Goal: Check status: Check status

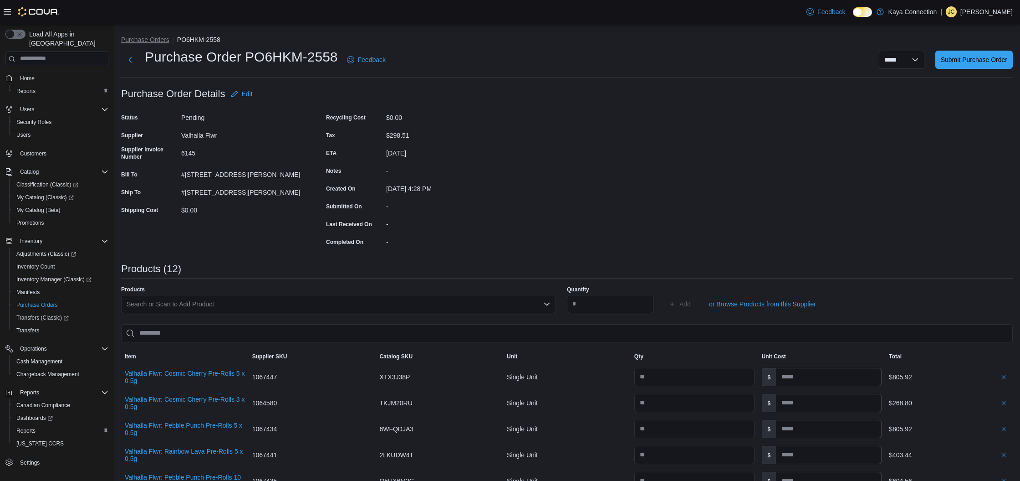
click at [157, 42] on button "Purchase Orders" at bounding box center [145, 39] width 48 height 7
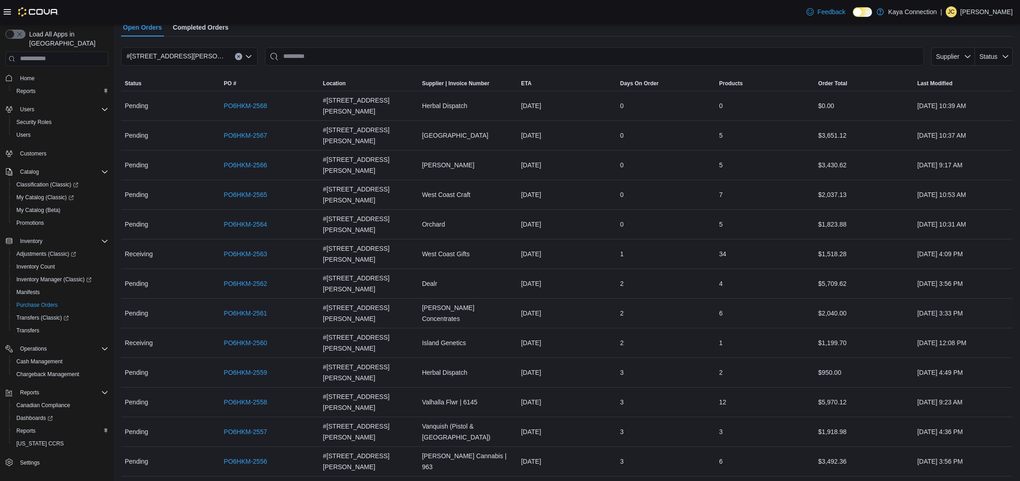
scroll to position [67, 0]
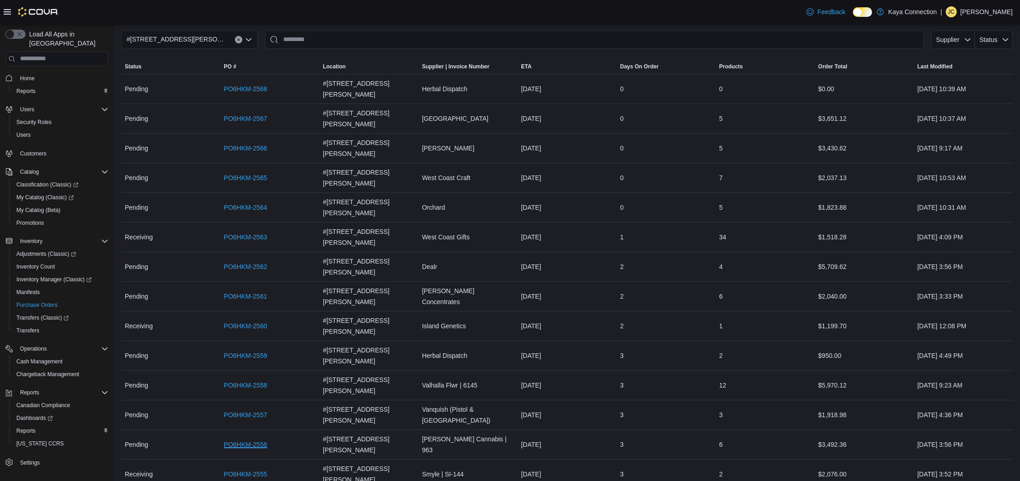
click at [261, 439] on link "PO6HKM-2556" at bounding box center [245, 444] width 43 height 11
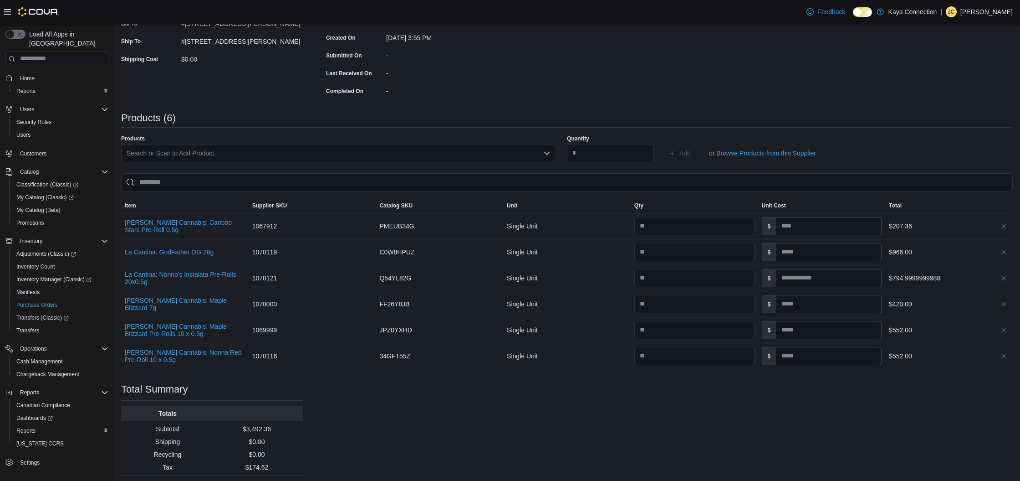
scroll to position [154, 0]
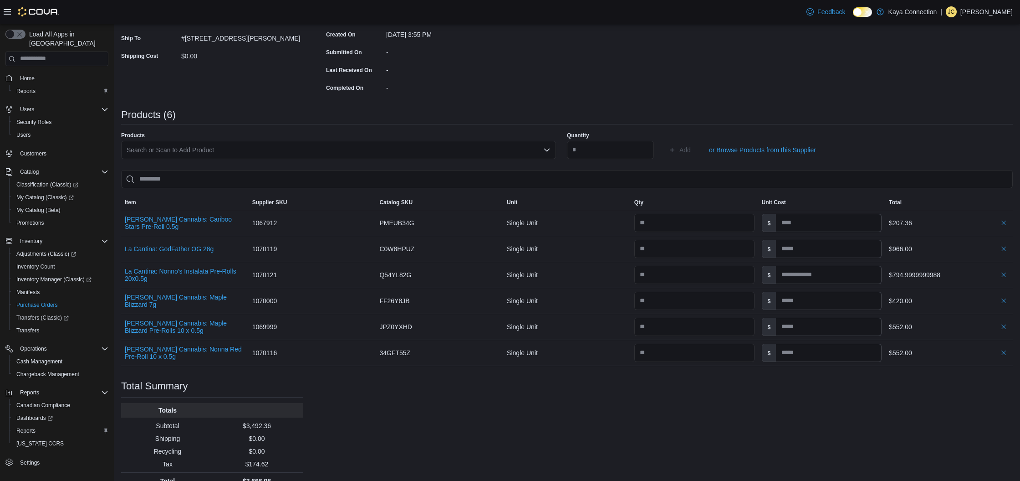
click at [434, 404] on div "Purchase Order: PO6HKM-2556 Feedback Purchase Order Details Edit Status Pending…" at bounding box center [567, 210] width 892 height 558
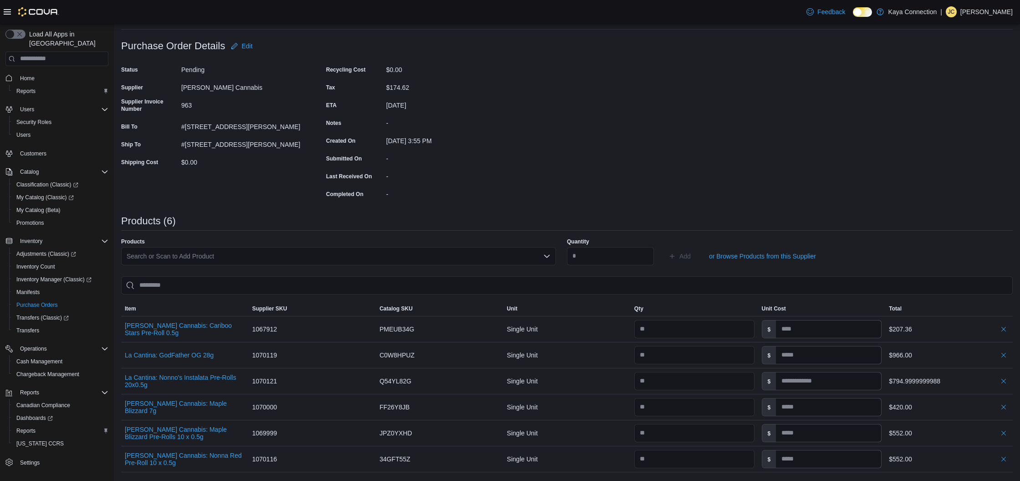
scroll to position [0, 0]
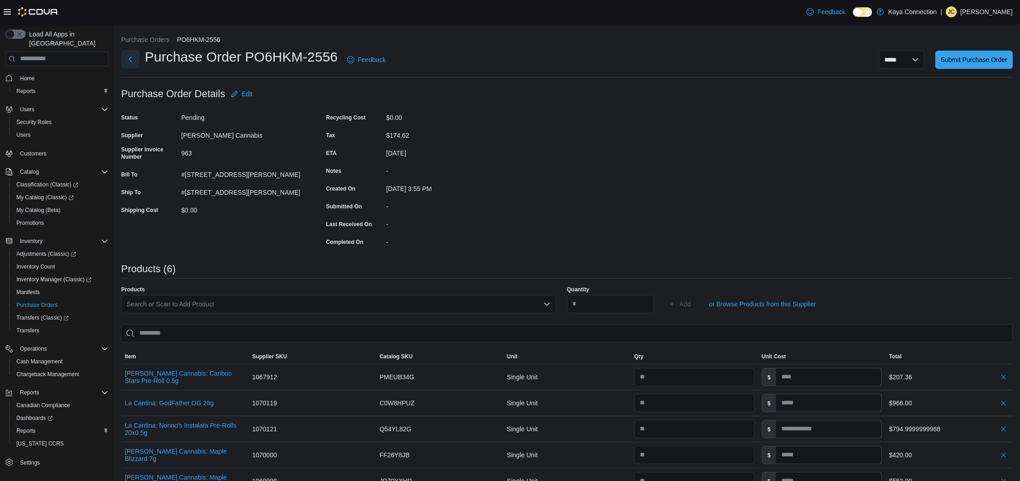
click at [131, 56] on button "Next" at bounding box center [130, 59] width 18 height 18
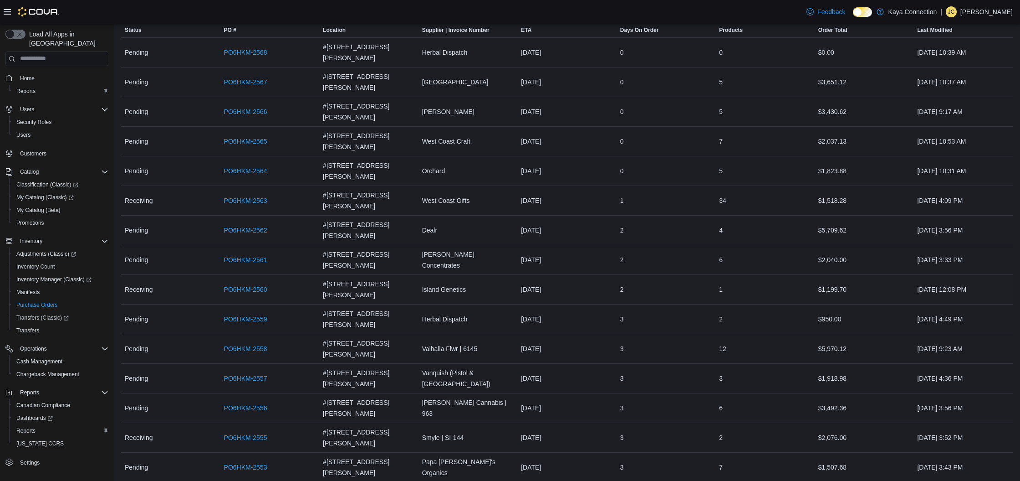
scroll to position [75, 0]
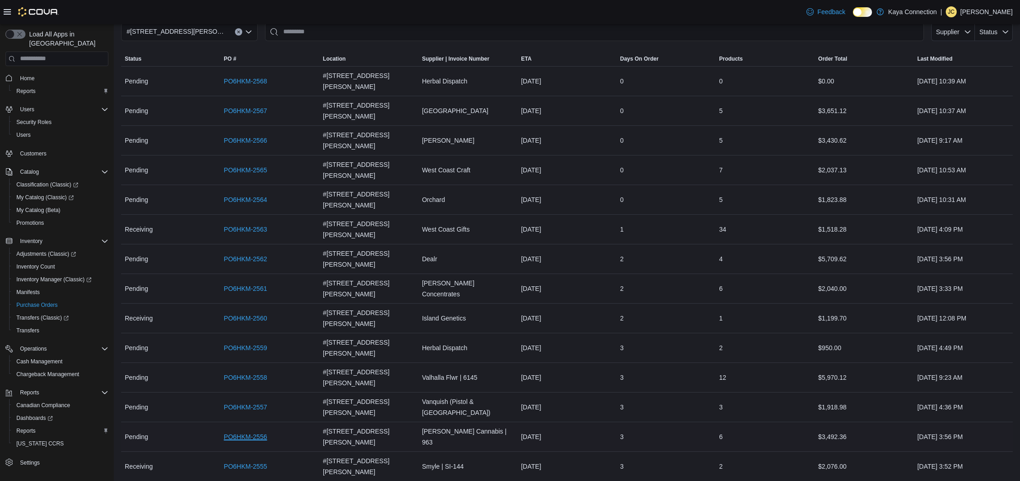
click at [261, 431] on link "PO6HKM-2556" at bounding box center [245, 436] width 43 height 11
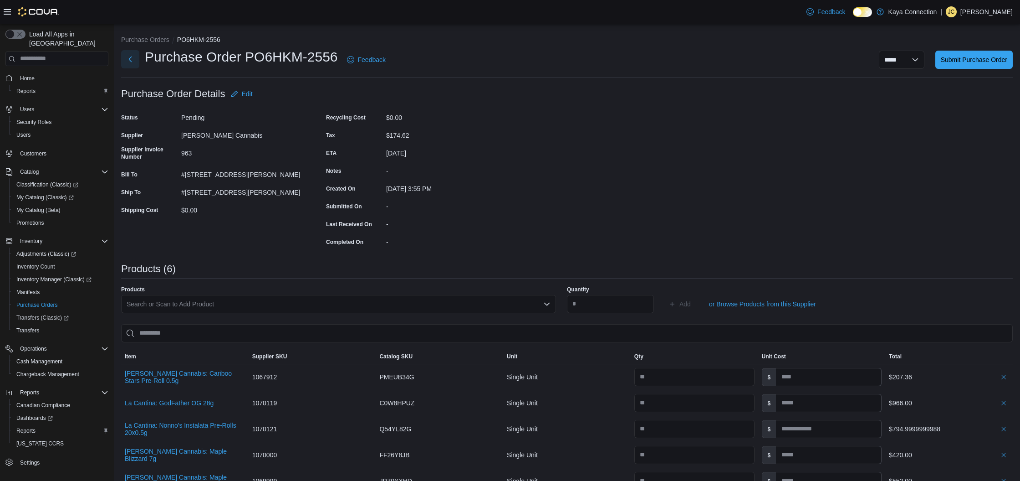
click at [131, 61] on button "Next" at bounding box center [130, 59] width 18 height 18
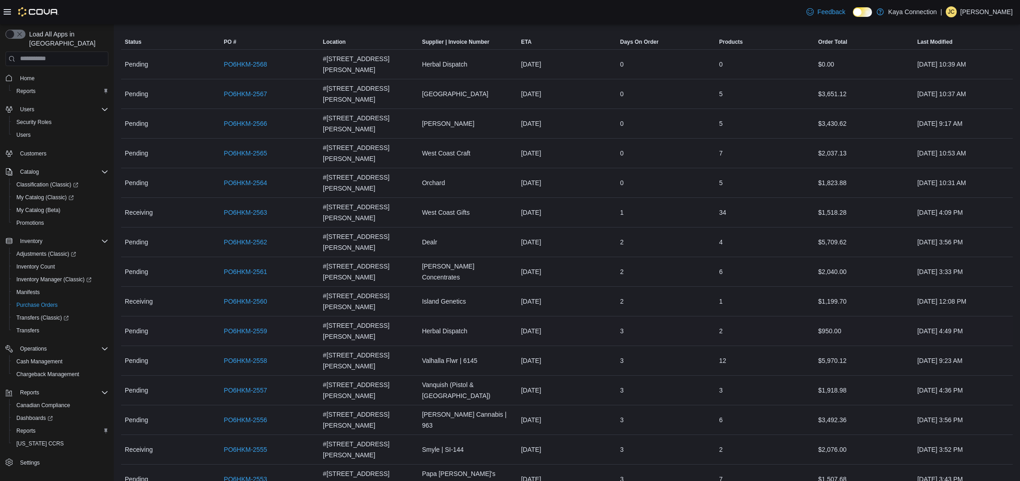
scroll to position [149, 0]
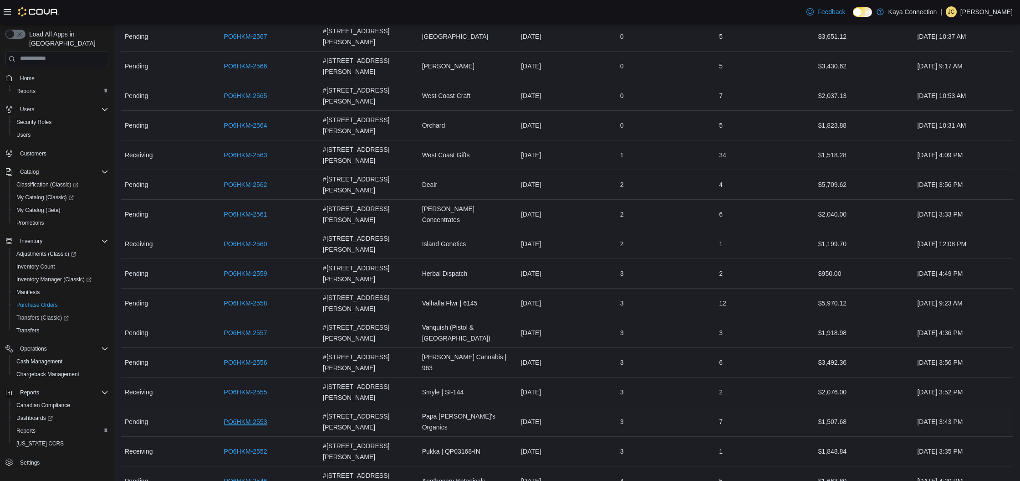
click at [261, 416] on link "PO6HKM-2553" at bounding box center [245, 421] width 43 height 11
